Goal: Check status: Check status

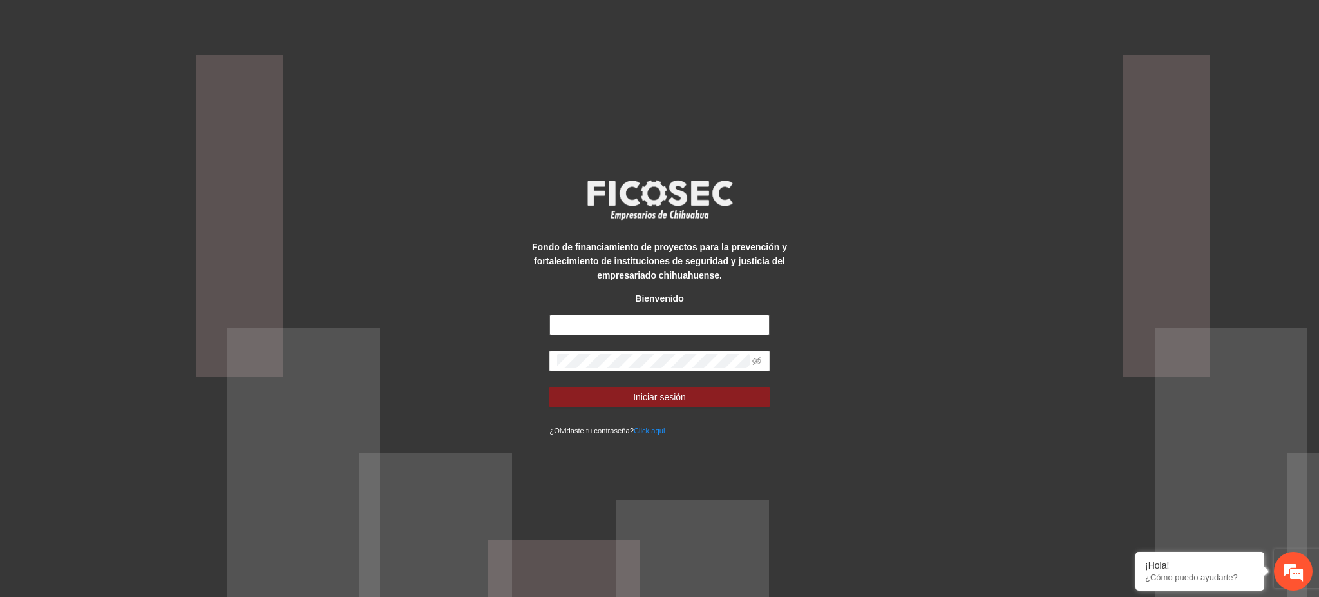
type input "**********"
click at [701, 408] on form "**********" at bounding box center [660, 375] width 220 height 122
click at [699, 396] on button "Iniciar sesión" at bounding box center [660, 397] width 220 height 21
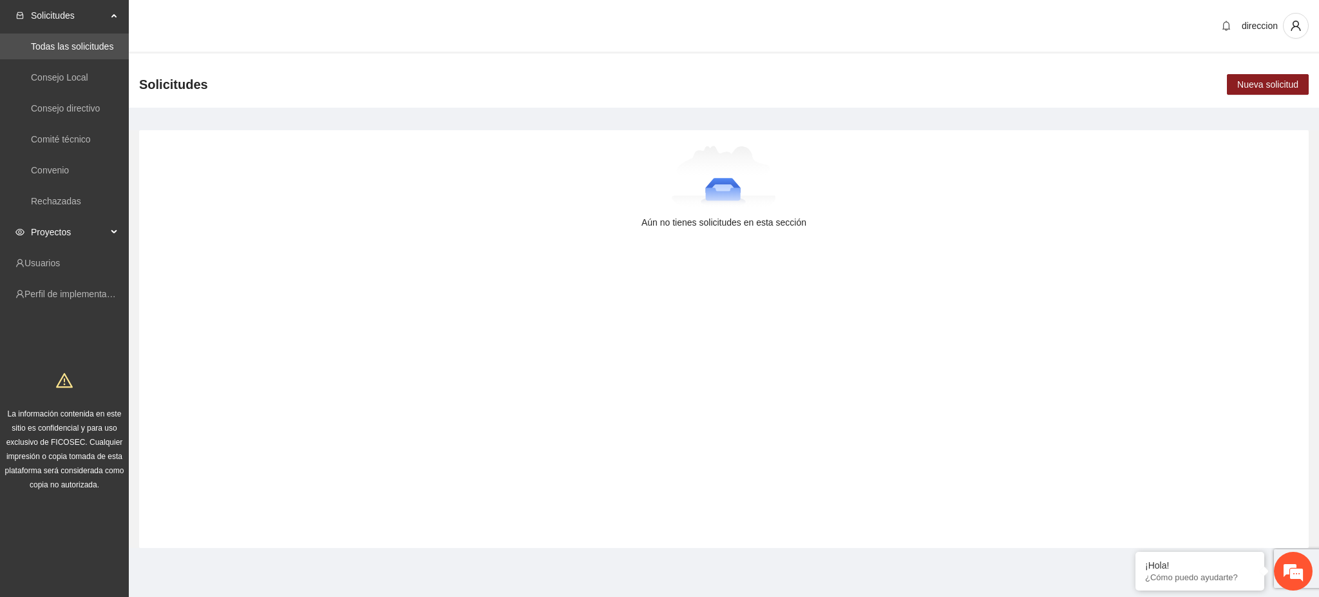
click at [52, 227] on span "Proyectos" at bounding box center [69, 232] width 76 height 26
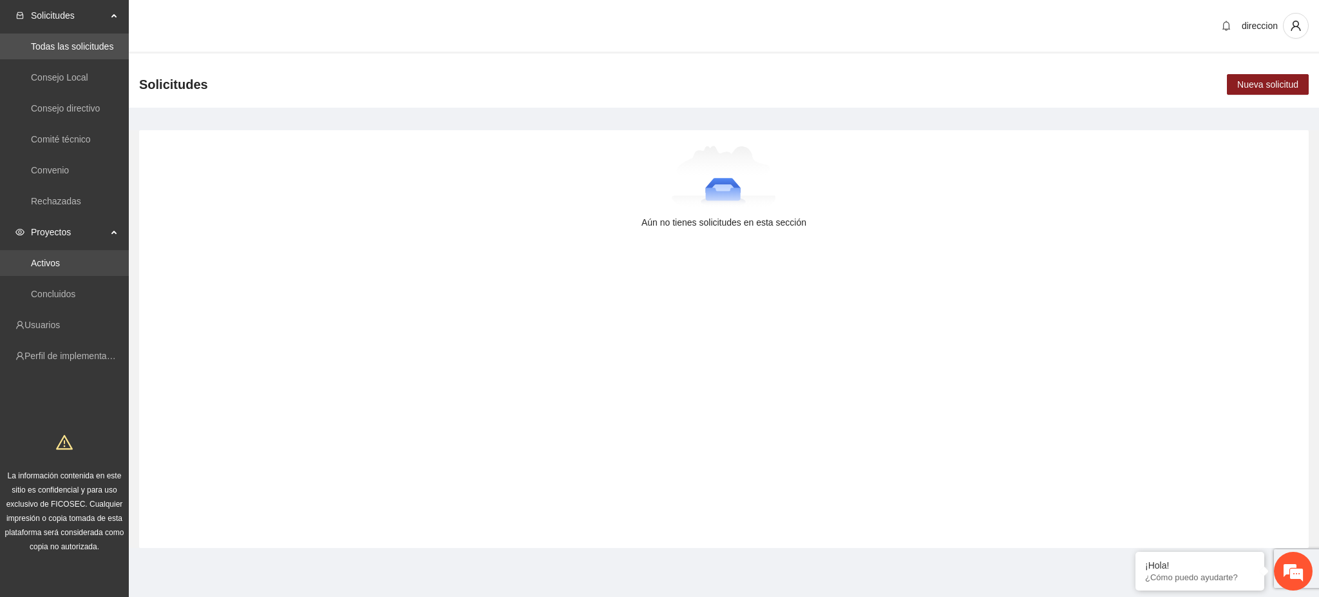
click at [53, 262] on link "Activos" at bounding box center [45, 263] width 29 height 10
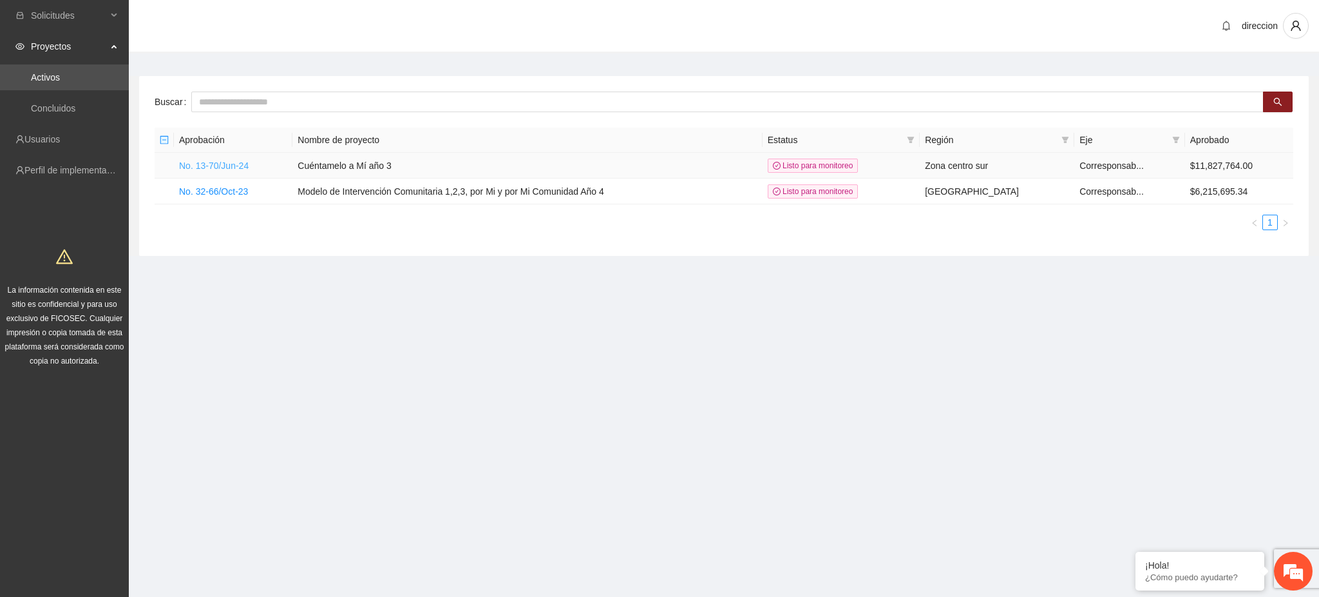
click at [235, 169] on link "No. 13-70/Jun-24" at bounding box center [214, 165] width 70 height 10
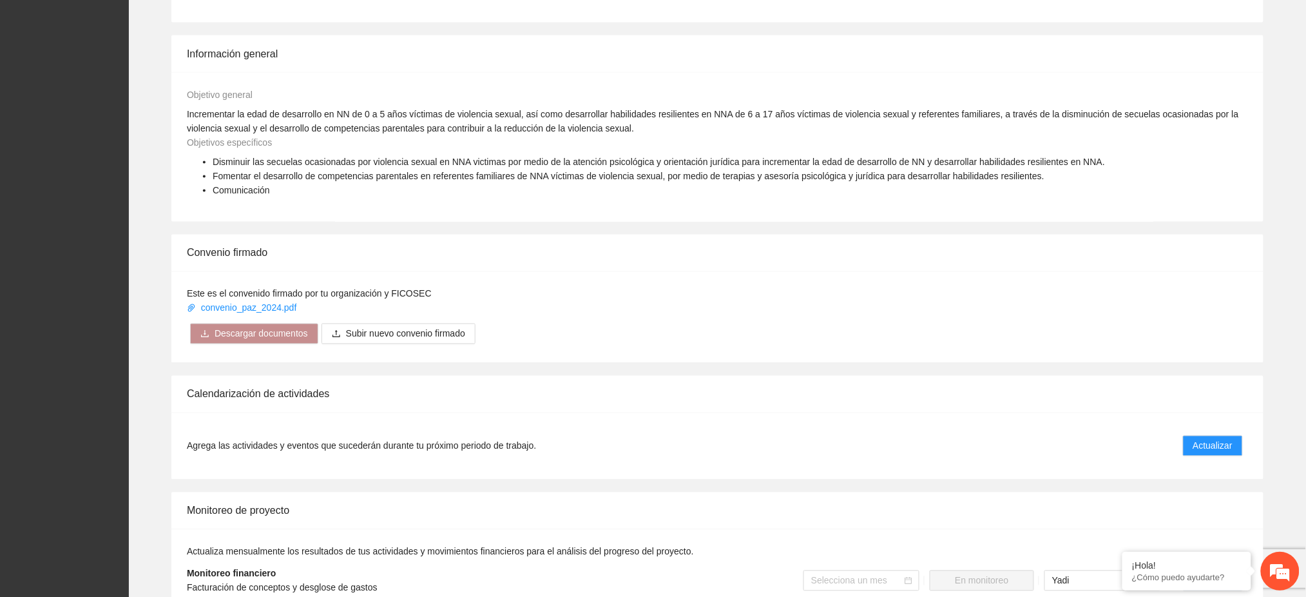
scroll to position [944, 0]
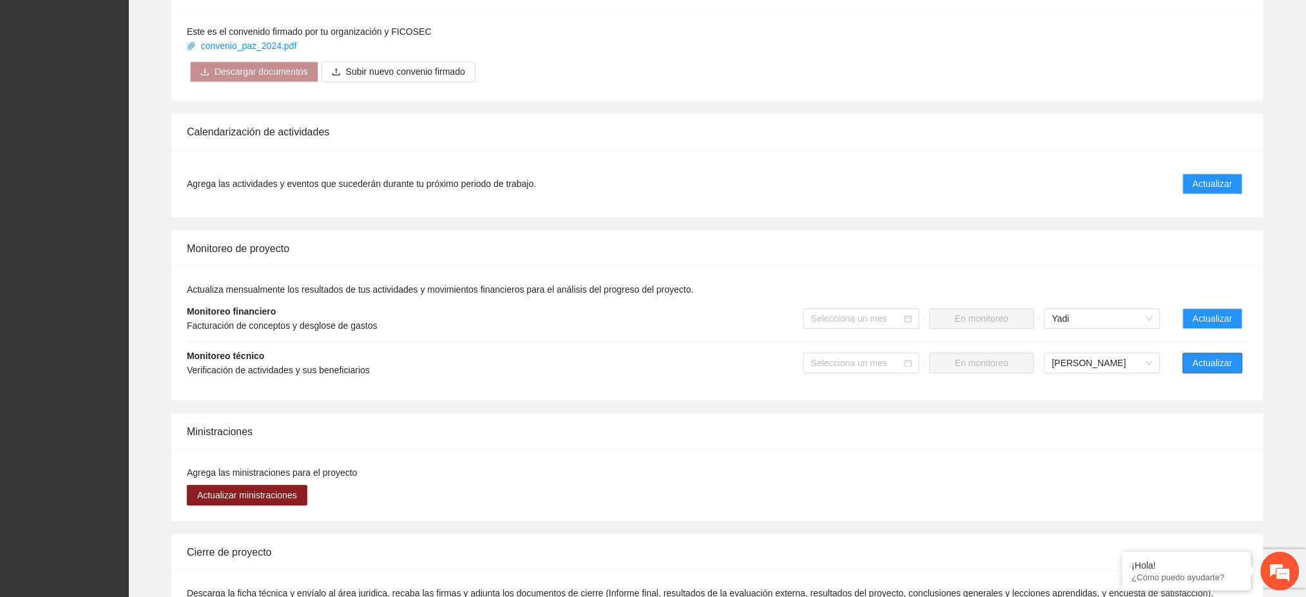
click at [1220, 356] on span "Actualizar" at bounding box center [1212, 363] width 39 height 14
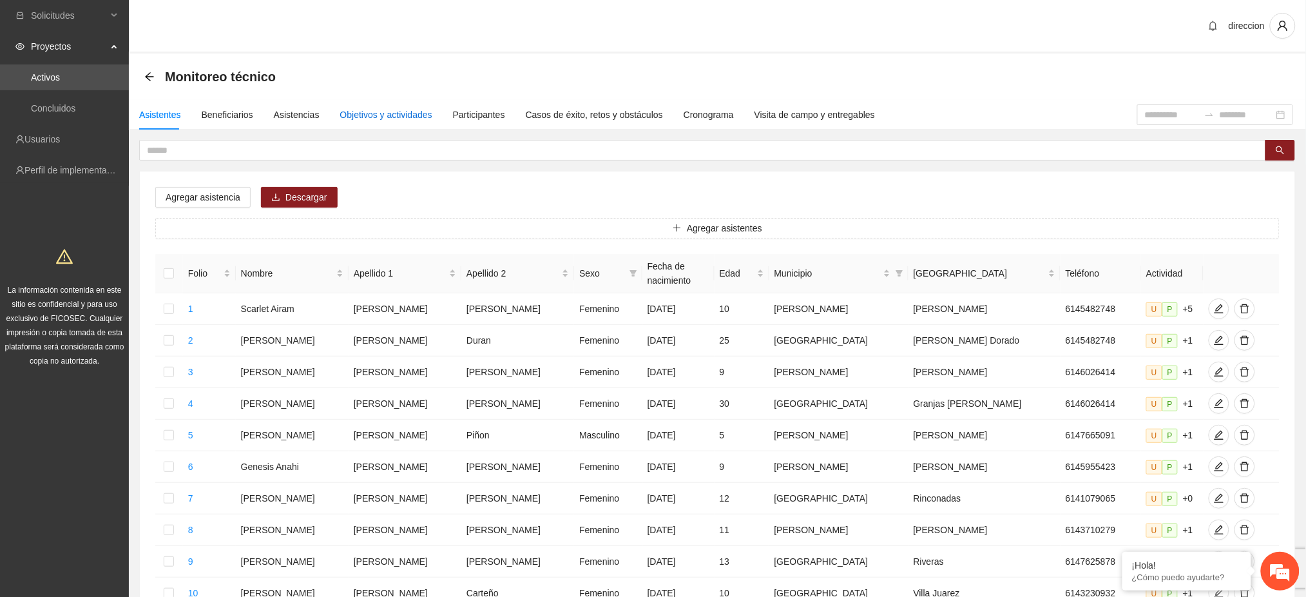
click at [410, 120] on div "Objetivos y actividades" at bounding box center [386, 115] width 92 height 14
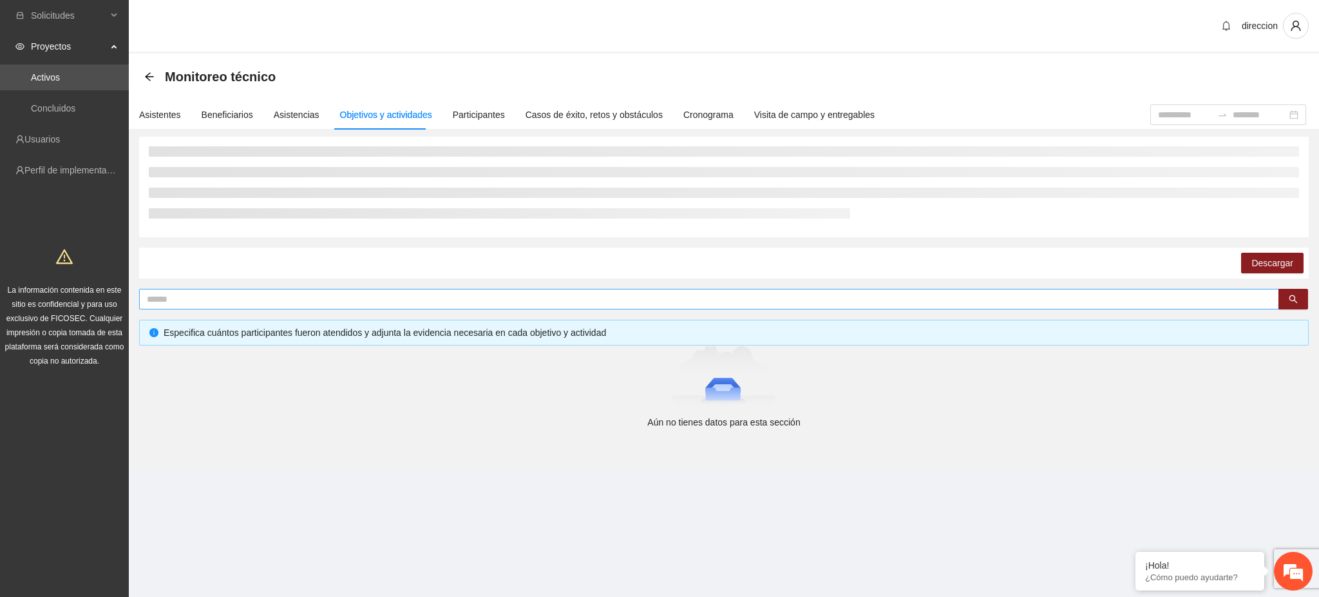
click at [223, 302] on input "text" at bounding box center [704, 299] width 1115 height 14
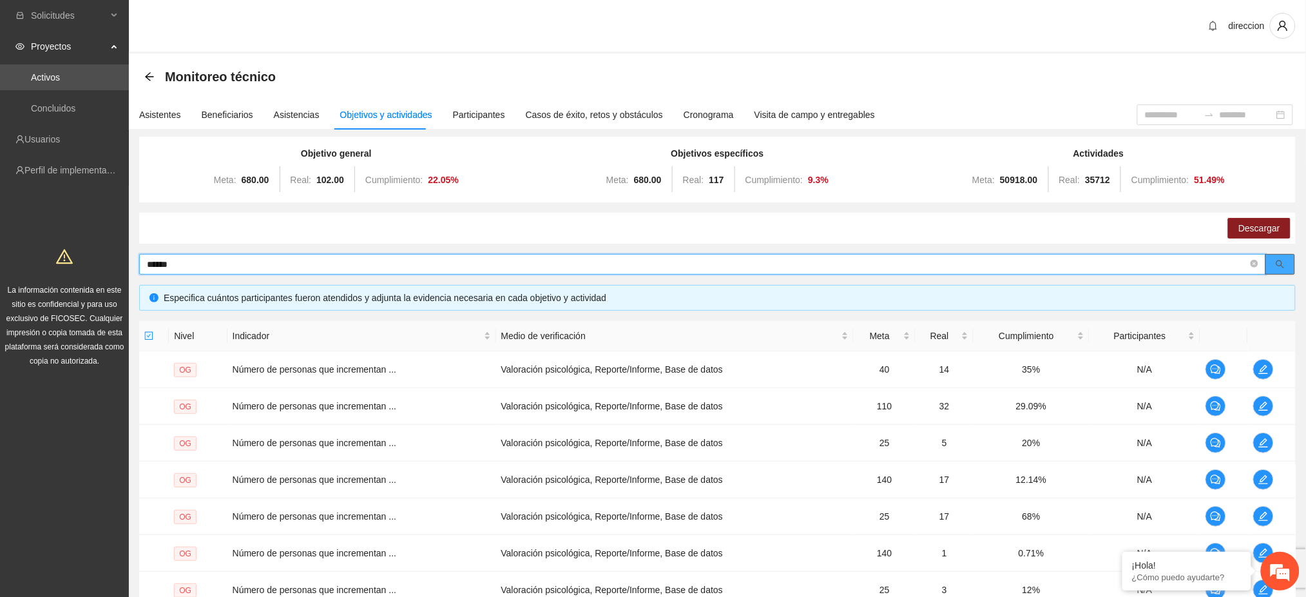
click at [1287, 264] on button "button" at bounding box center [1280, 264] width 30 height 21
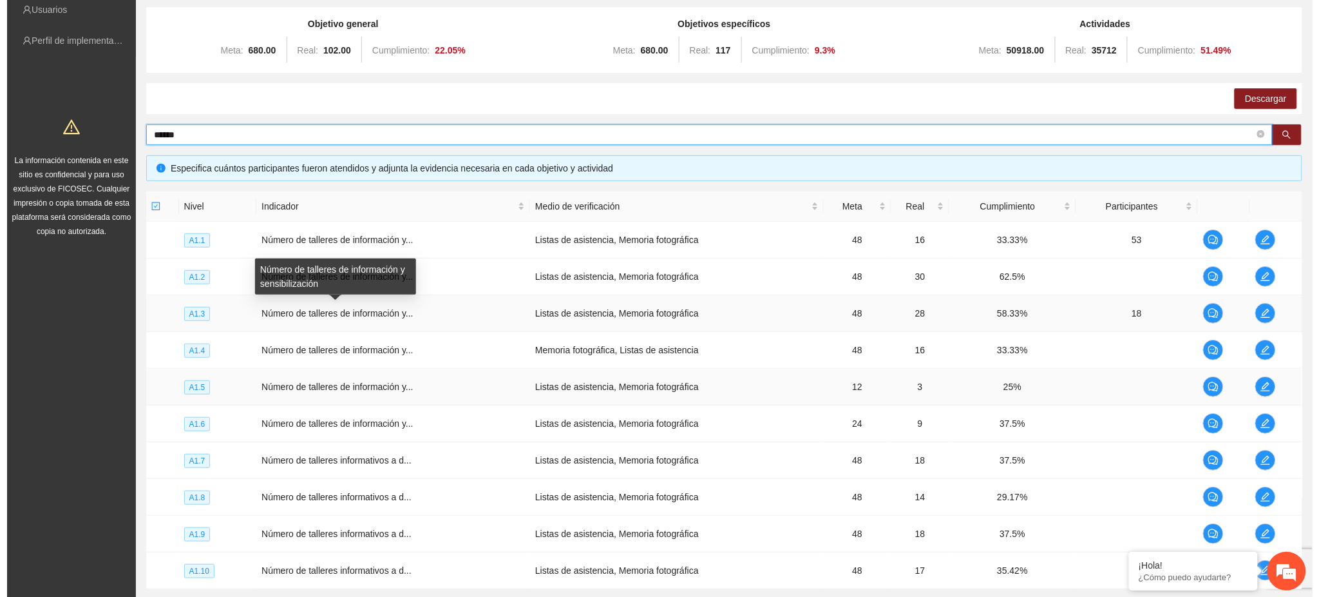
scroll to position [244, 0]
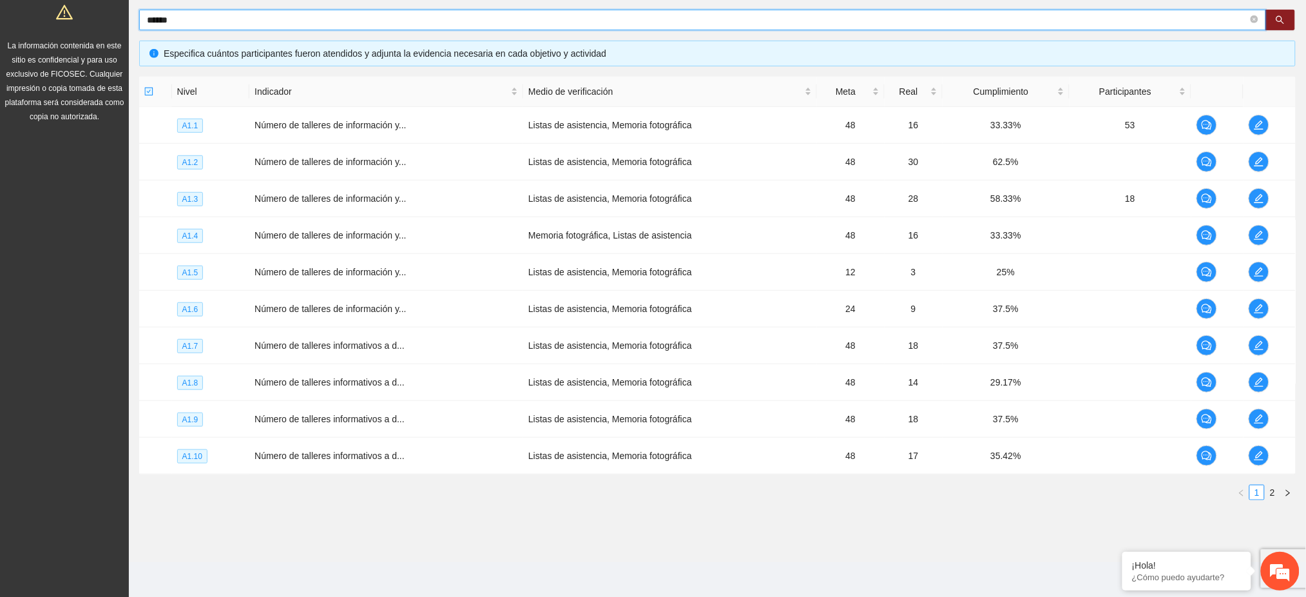
type input "******"
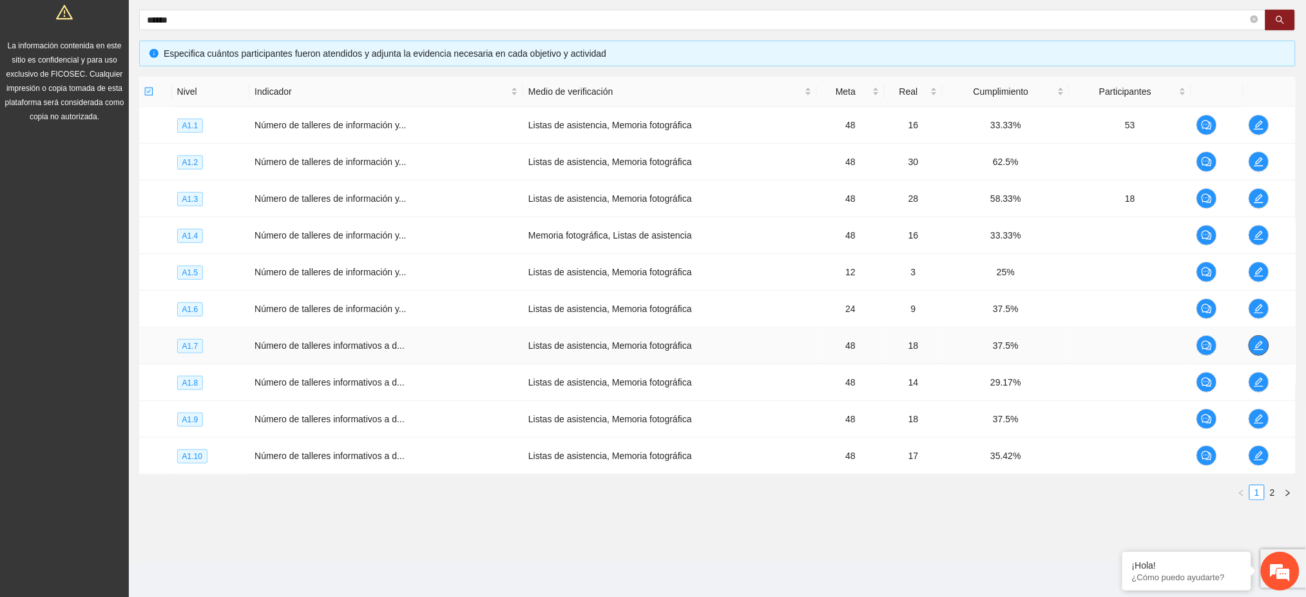
click at [1254, 347] on icon "edit" at bounding box center [1259, 345] width 10 height 10
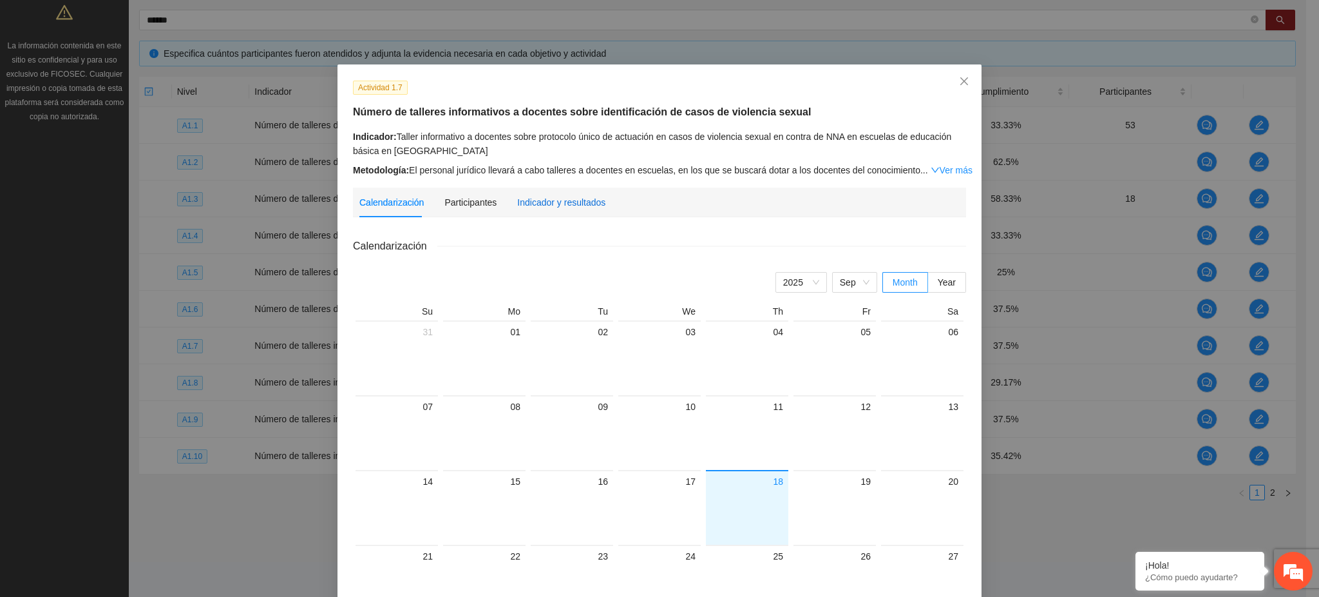
click at [564, 199] on div "Indicador y resultados" at bounding box center [561, 202] width 88 height 14
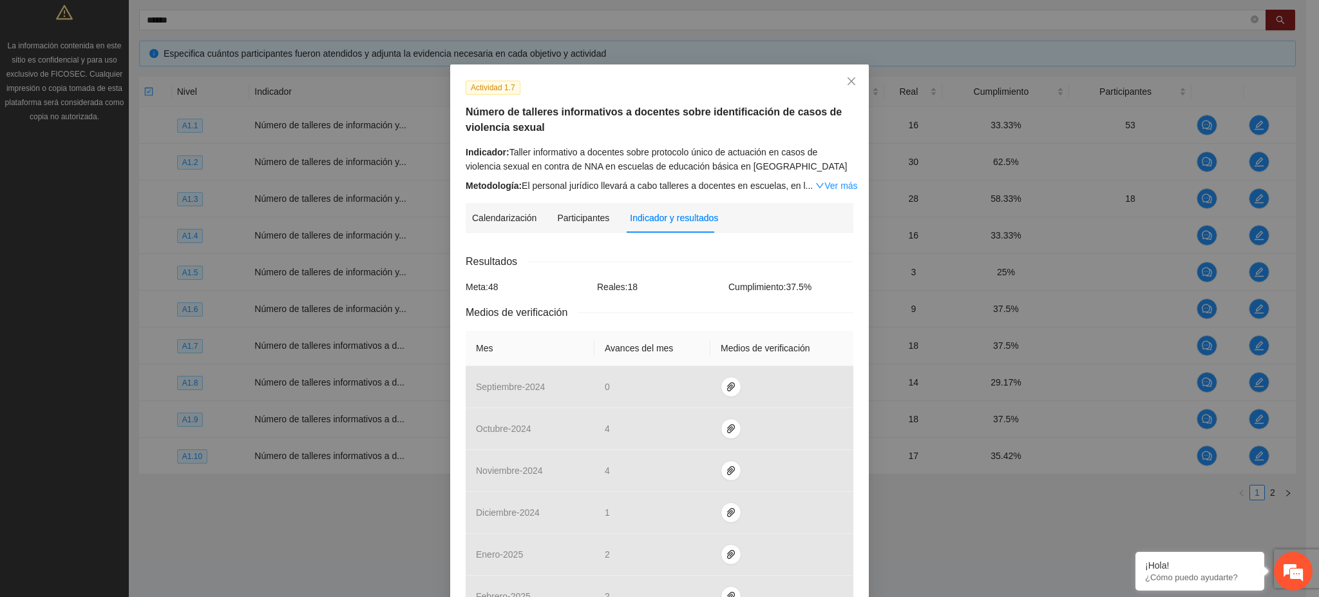
scroll to position [355, 0]
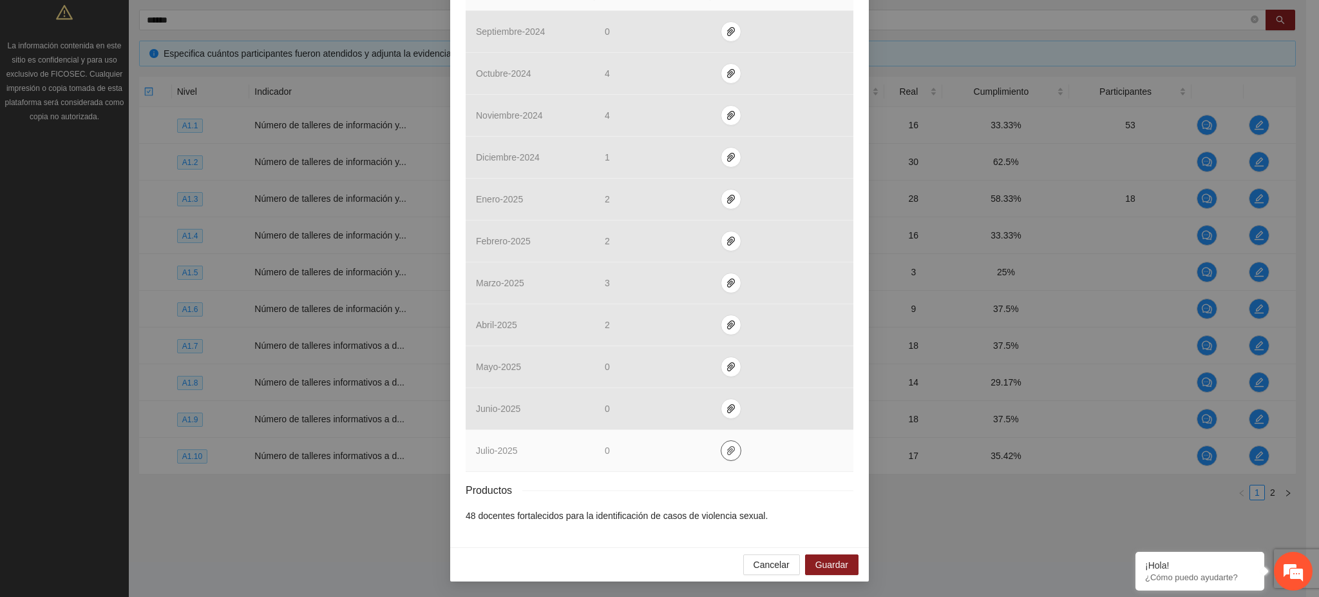
click at [725, 457] on button "button" at bounding box center [731, 450] width 21 height 21
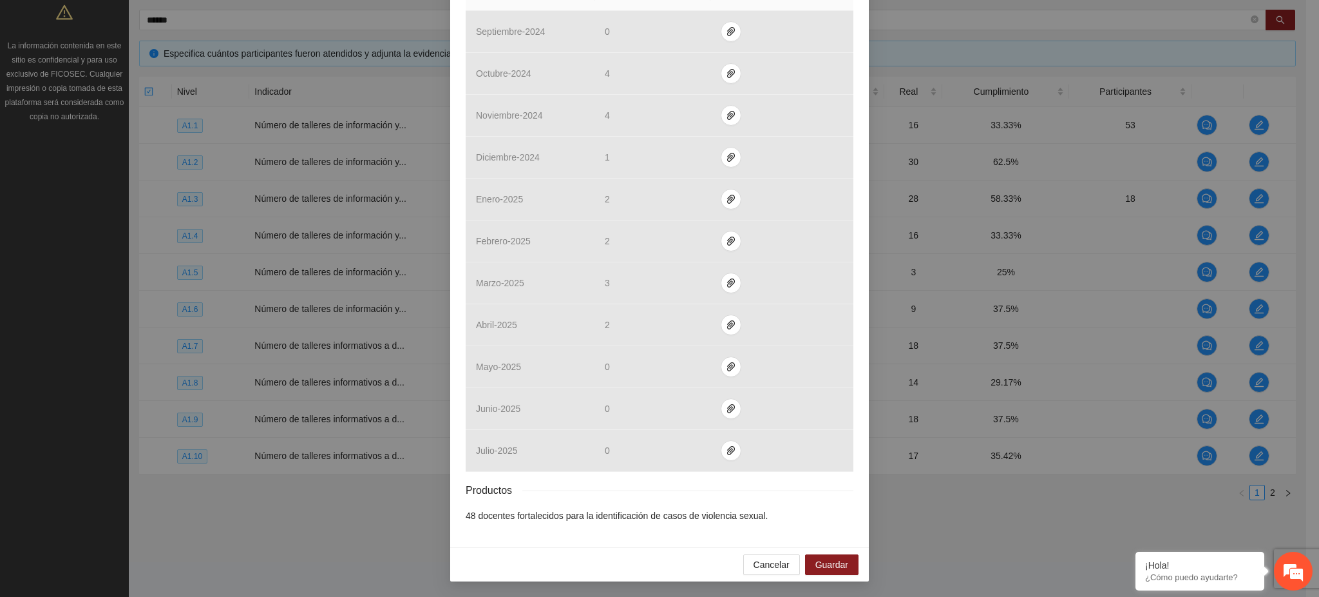
click at [702, 488] on div "Productos" at bounding box center [660, 490] width 388 height 16
click at [778, 566] on span "Cancelar" at bounding box center [772, 564] width 36 height 14
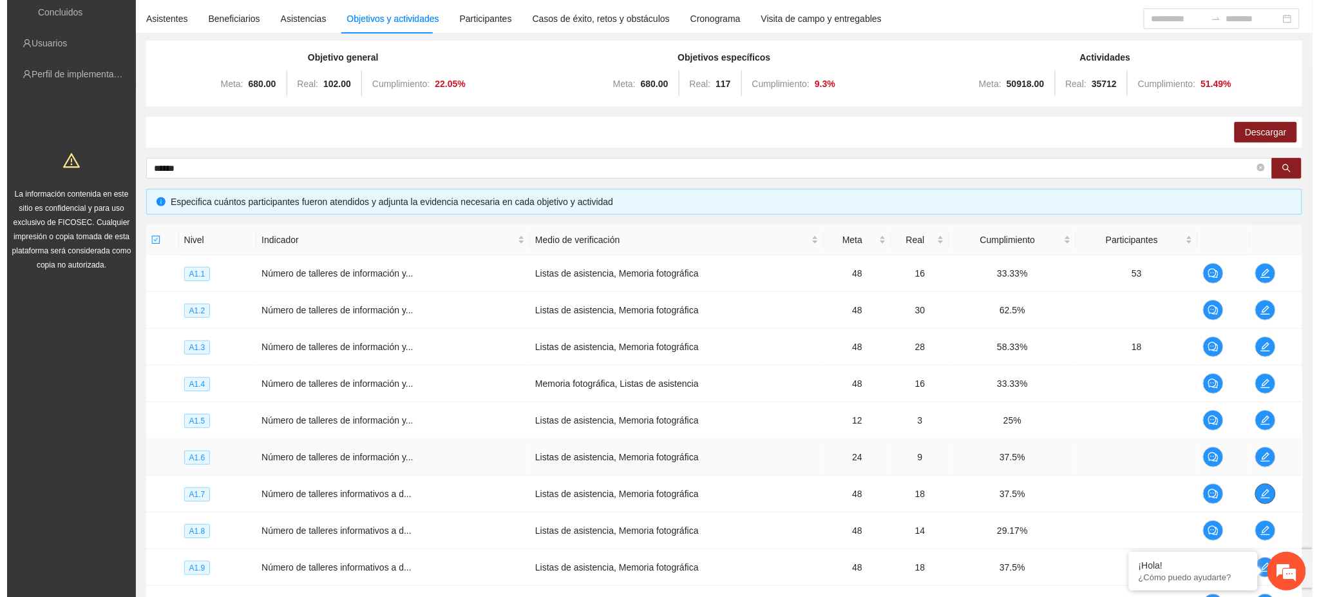
scroll to position [73, 0]
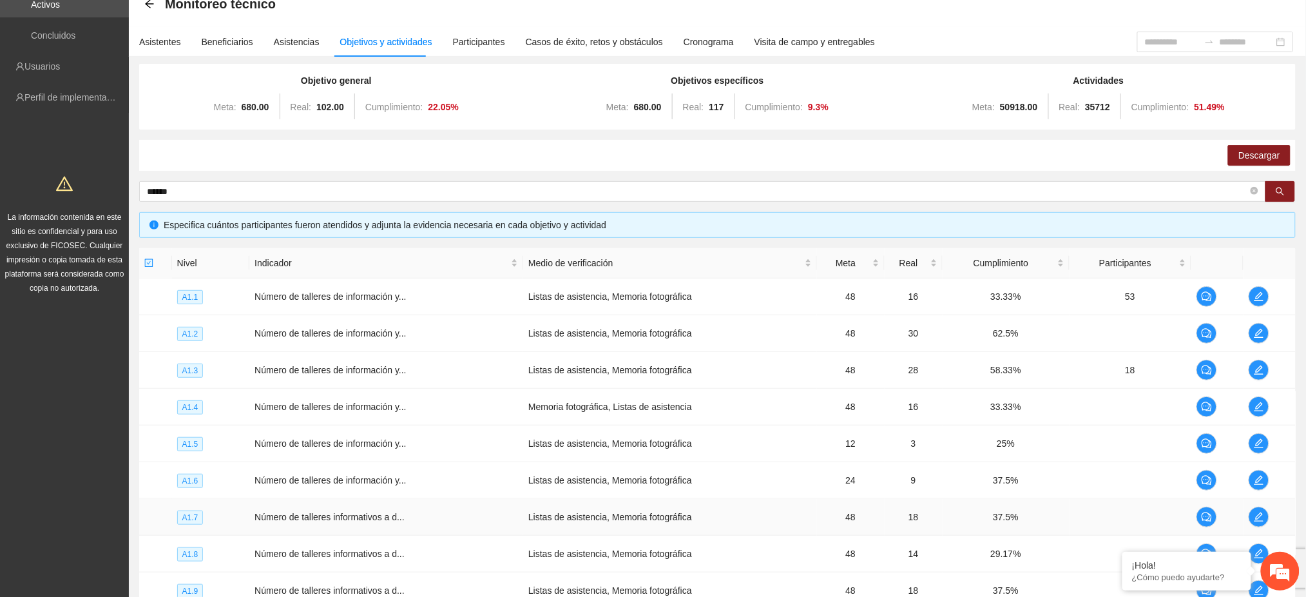
click at [1247, 521] on td at bounding box center [1269, 517] width 52 height 37
click at [1254, 513] on icon "edit" at bounding box center [1259, 517] width 10 height 10
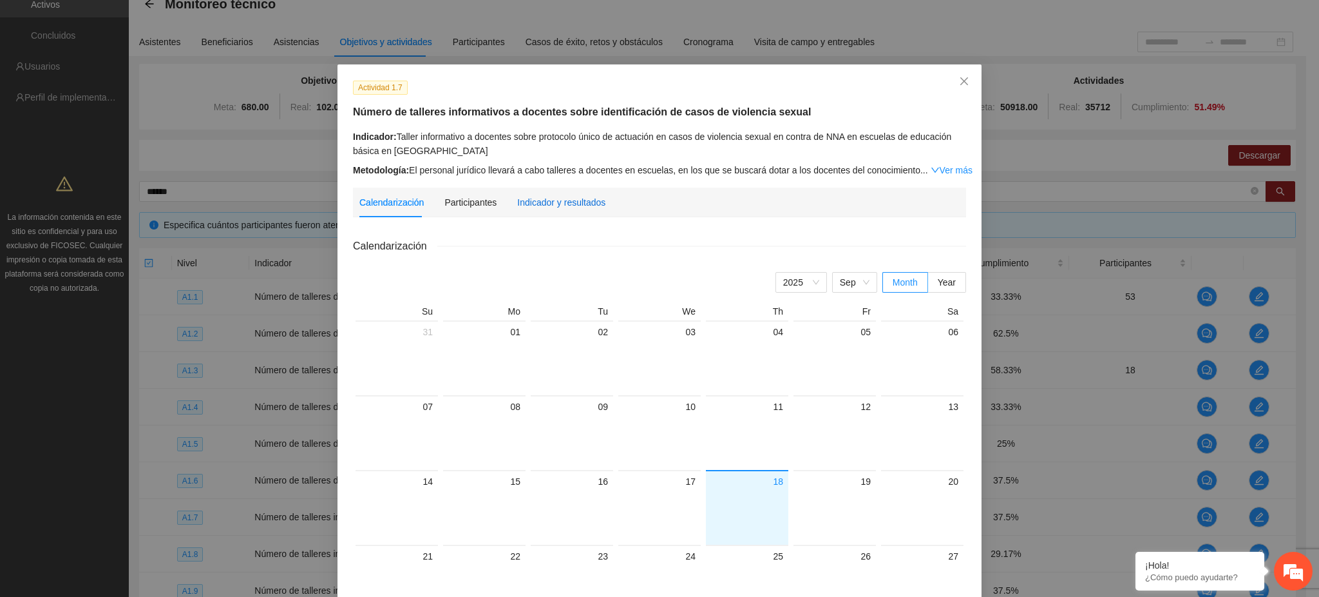
click at [573, 206] on div "Indicador y resultados" at bounding box center [561, 202] width 88 height 14
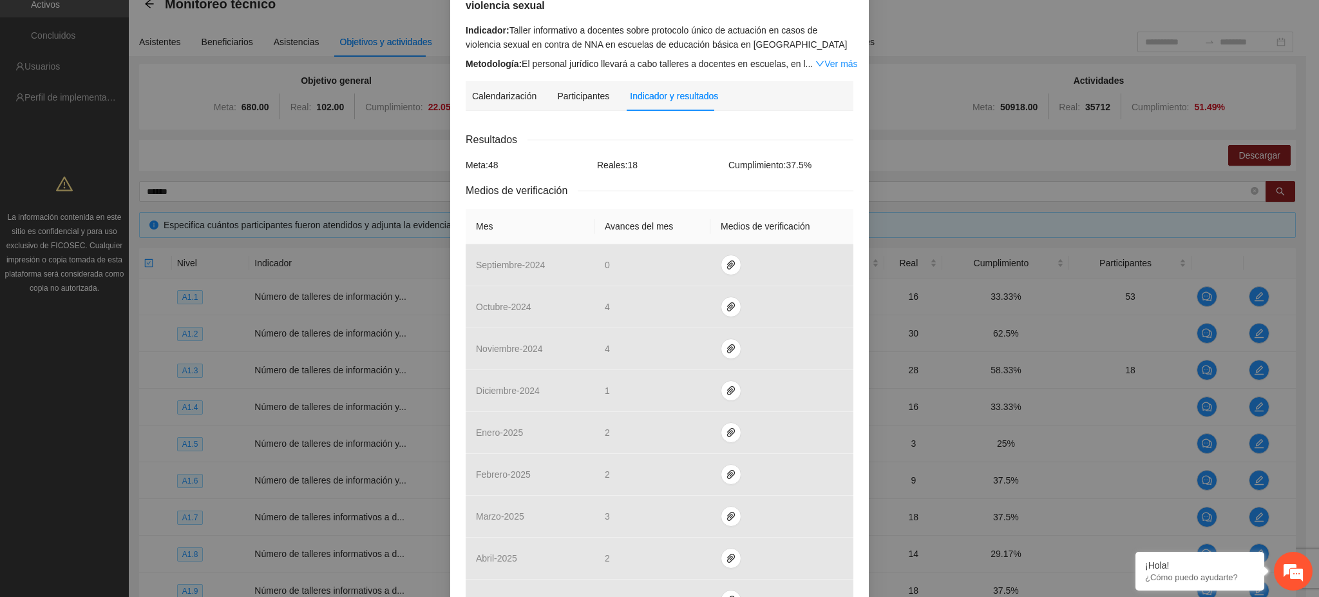
scroll to position [343, 0]
